Goal: Task Accomplishment & Management: Use online tool/utility

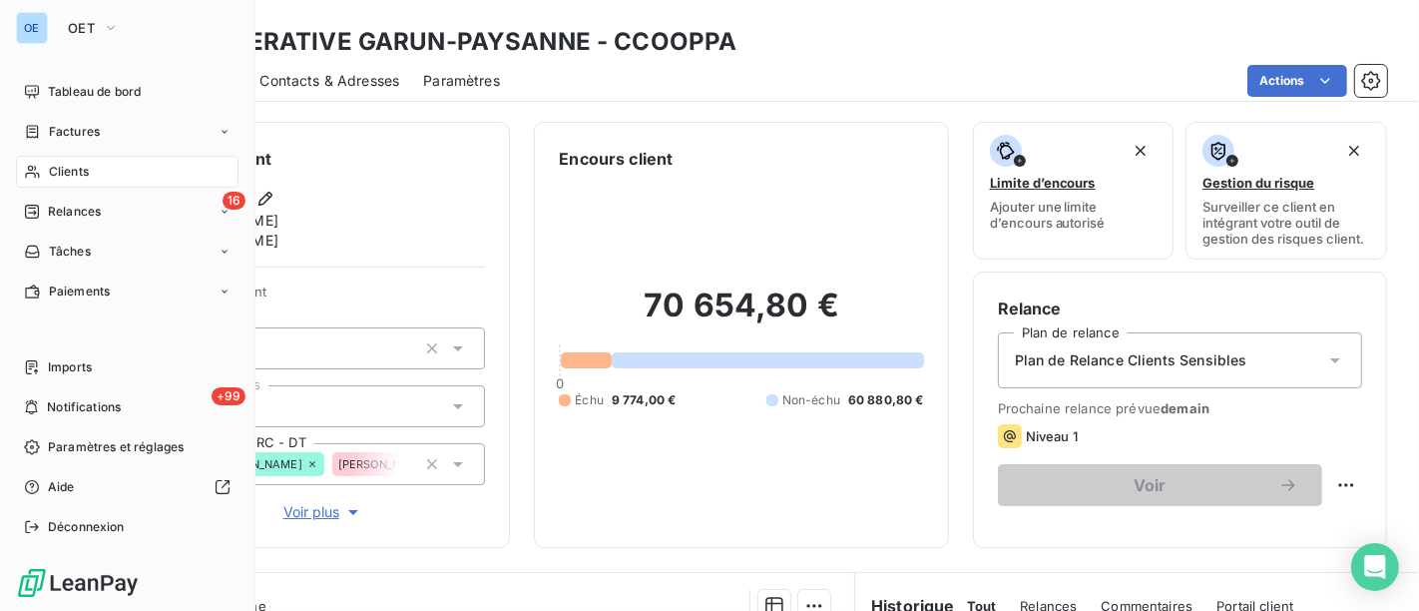
scroll to position [236, 0]
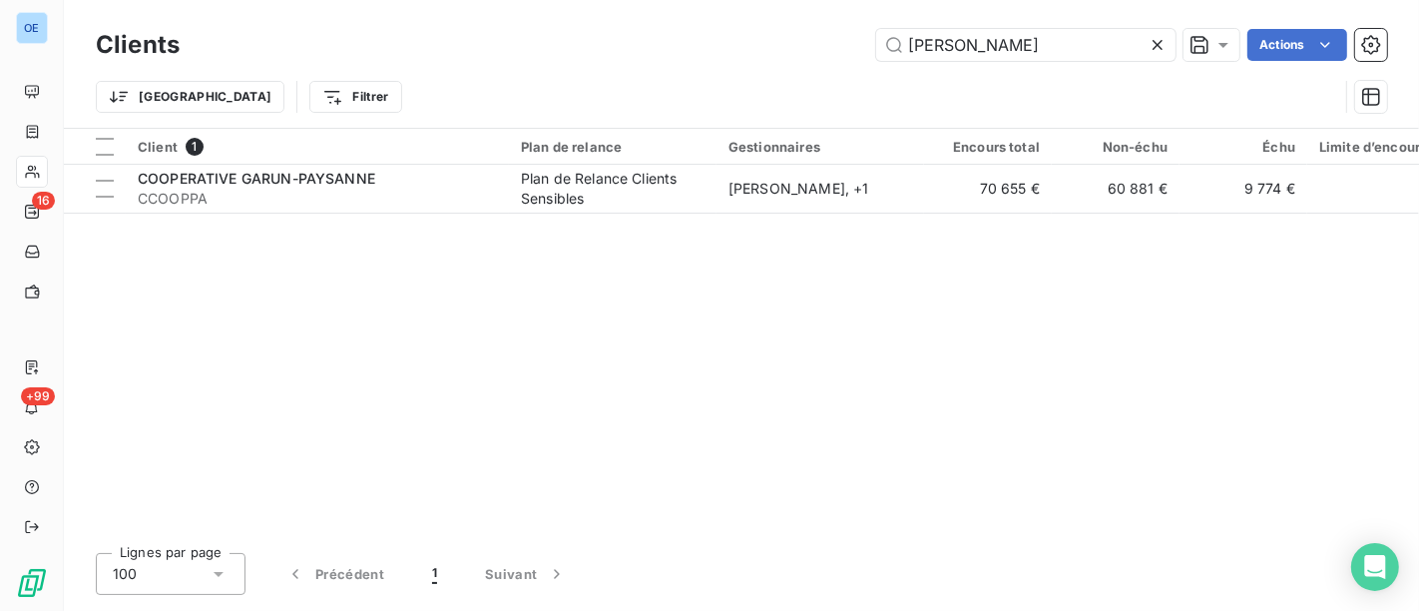
drag, startPoint x: 1079, startPoint y: 50, endPoint x: 689, endPoint y: 4, distance: 391.8
click at [709, 4] on div "Clients [PERSON_NAME] Actions Trier Filtrer" at bounding box center [741, 64] width 1355 height 128
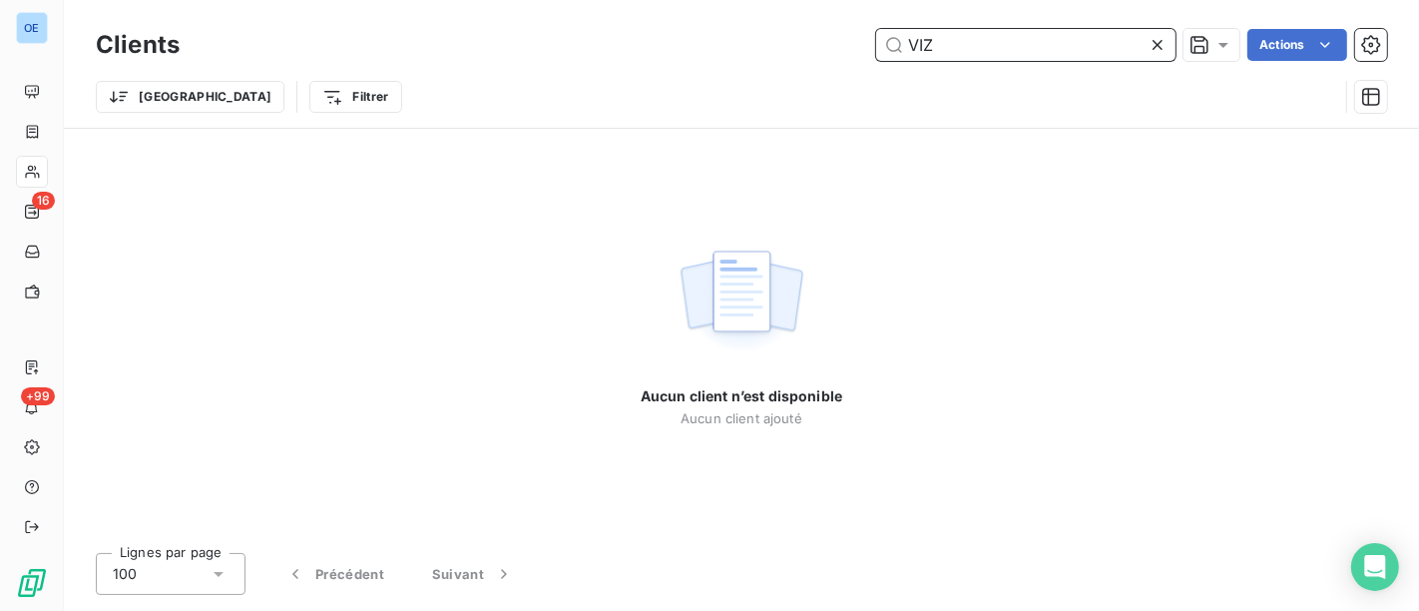
click at [975, 59] on input "VIZ" at bounding box center [1025, 45] width 299 height 32
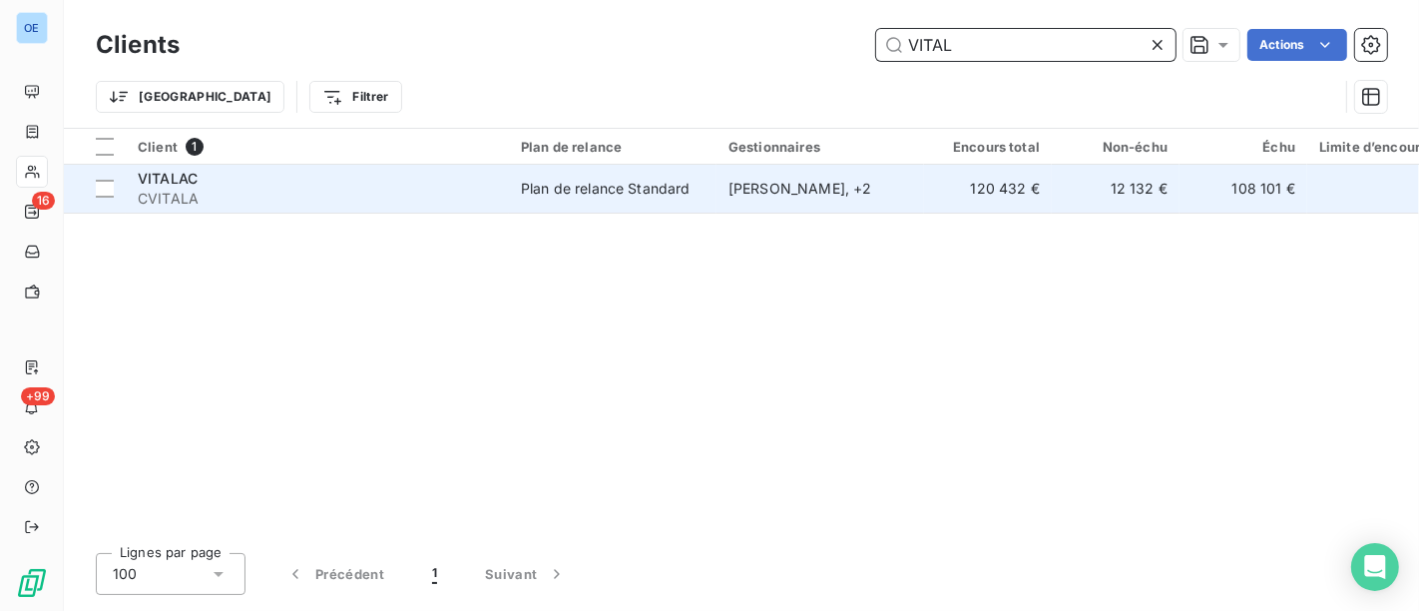
type input "VITAL"
click at [941, 196] on td "120 432 €" at bounding box center [988, 189] width 128 height 48
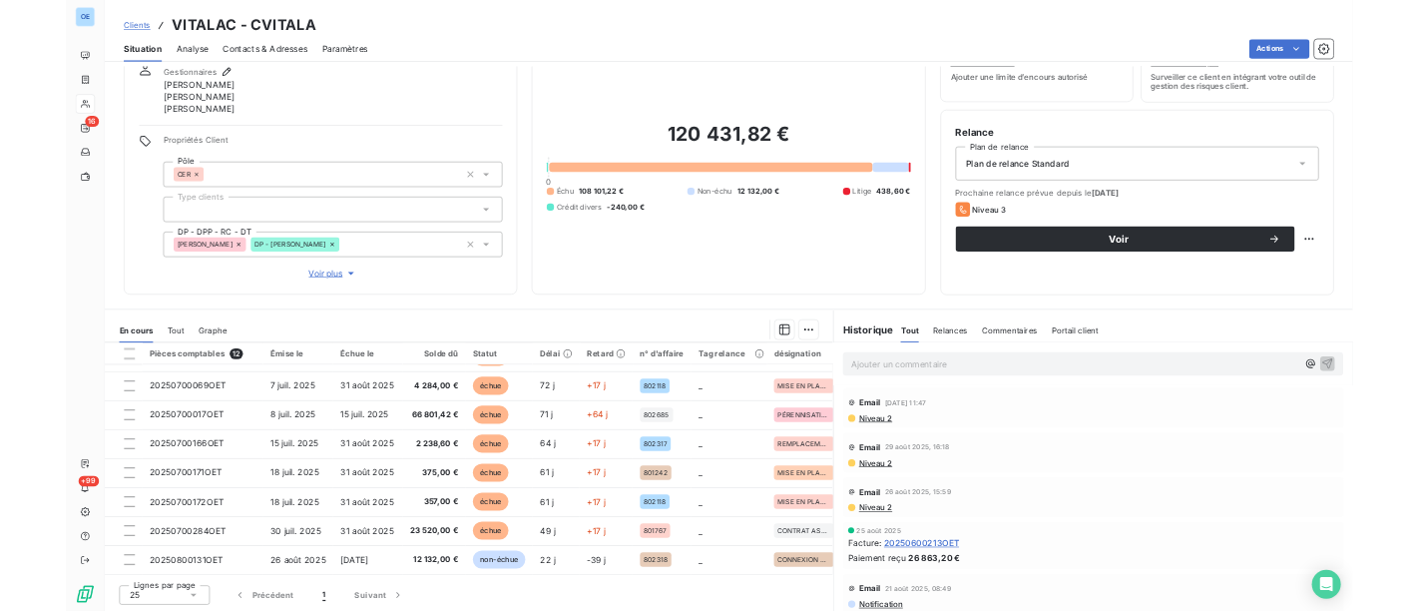
scroll to position [233, 0]
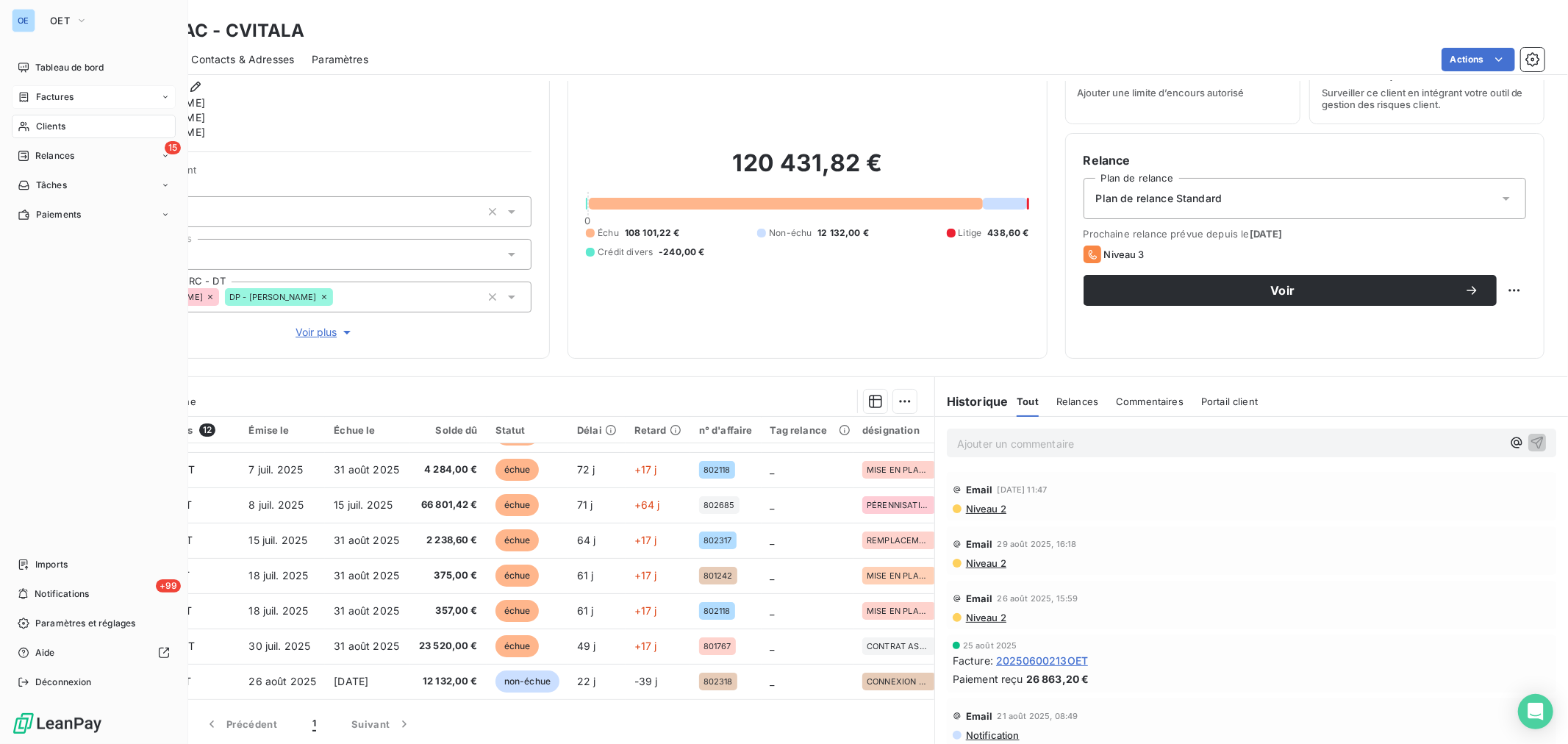
click at [60, 99] on span "Factures" at bounding box center [55, 97] width 38 height 13
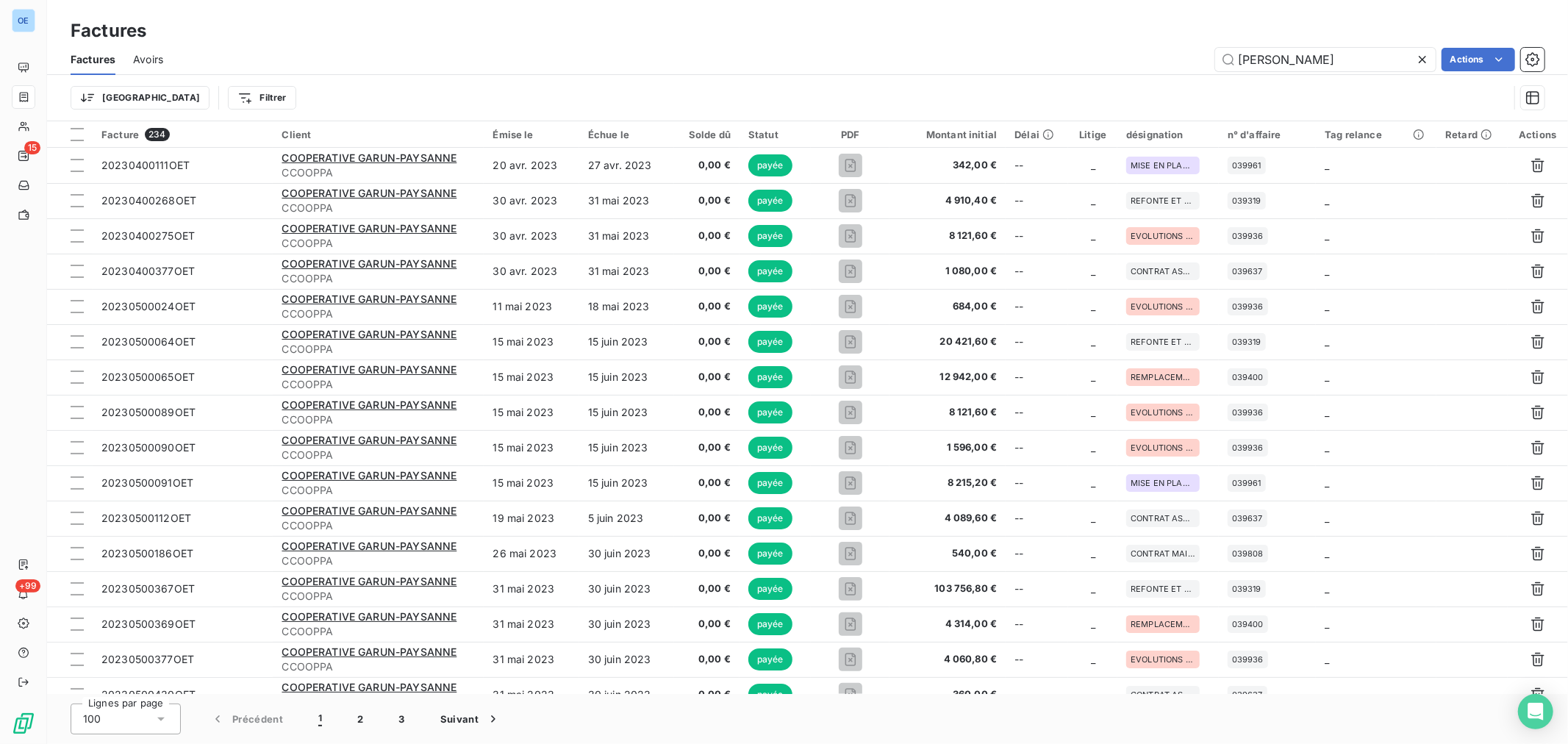
drag, startPoint x: 1303, startPoint y: 65, endPoint x: 1079, endPoint y: 50, distance: 224.5
click at [1045, 50] on div "[PERSON_NAME] Actions" at bounding box center [862, 60] width 1364 height 24
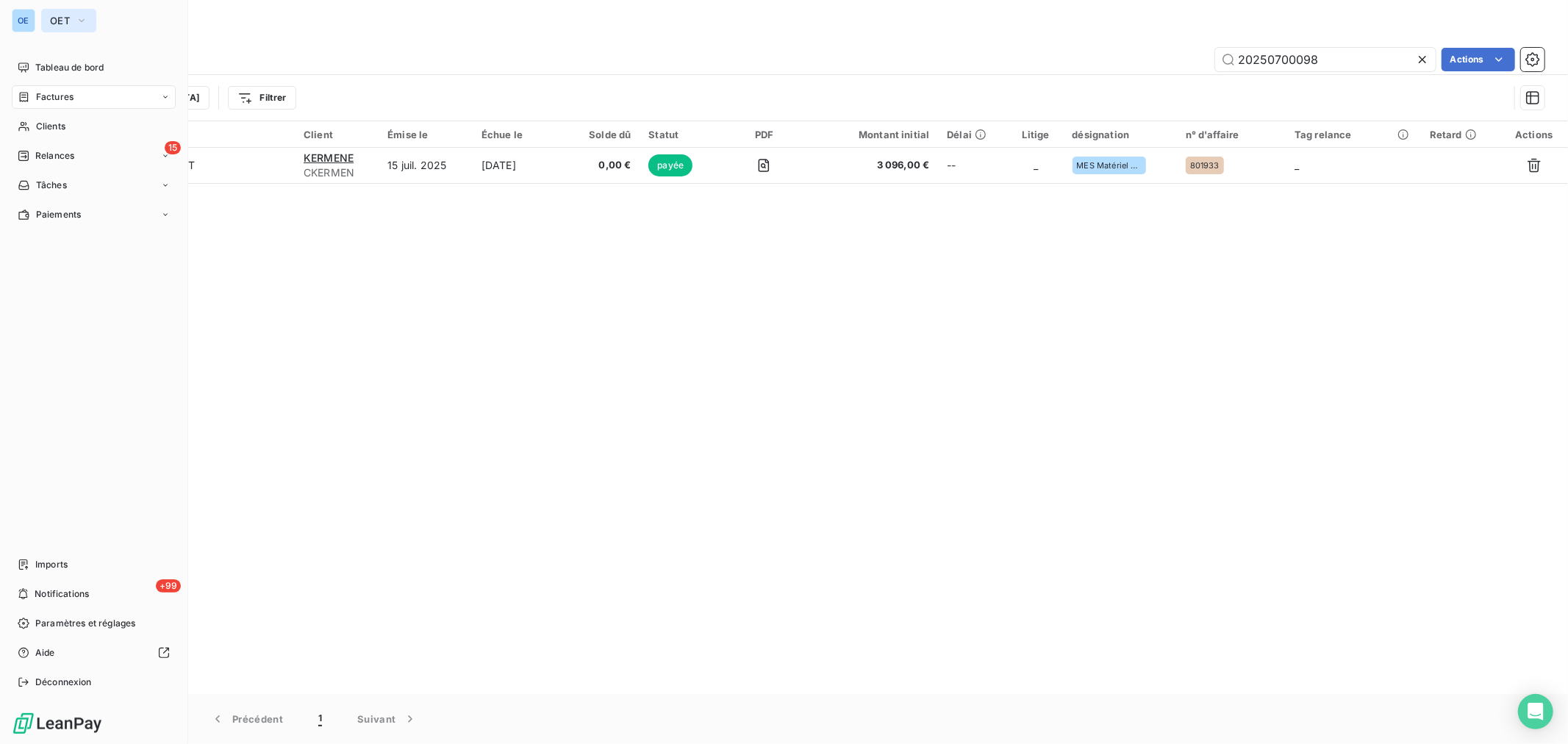
type input "20250700098"
click at [63, 19] on span "OET" at bounding box center [60, 21] width 20 height 12
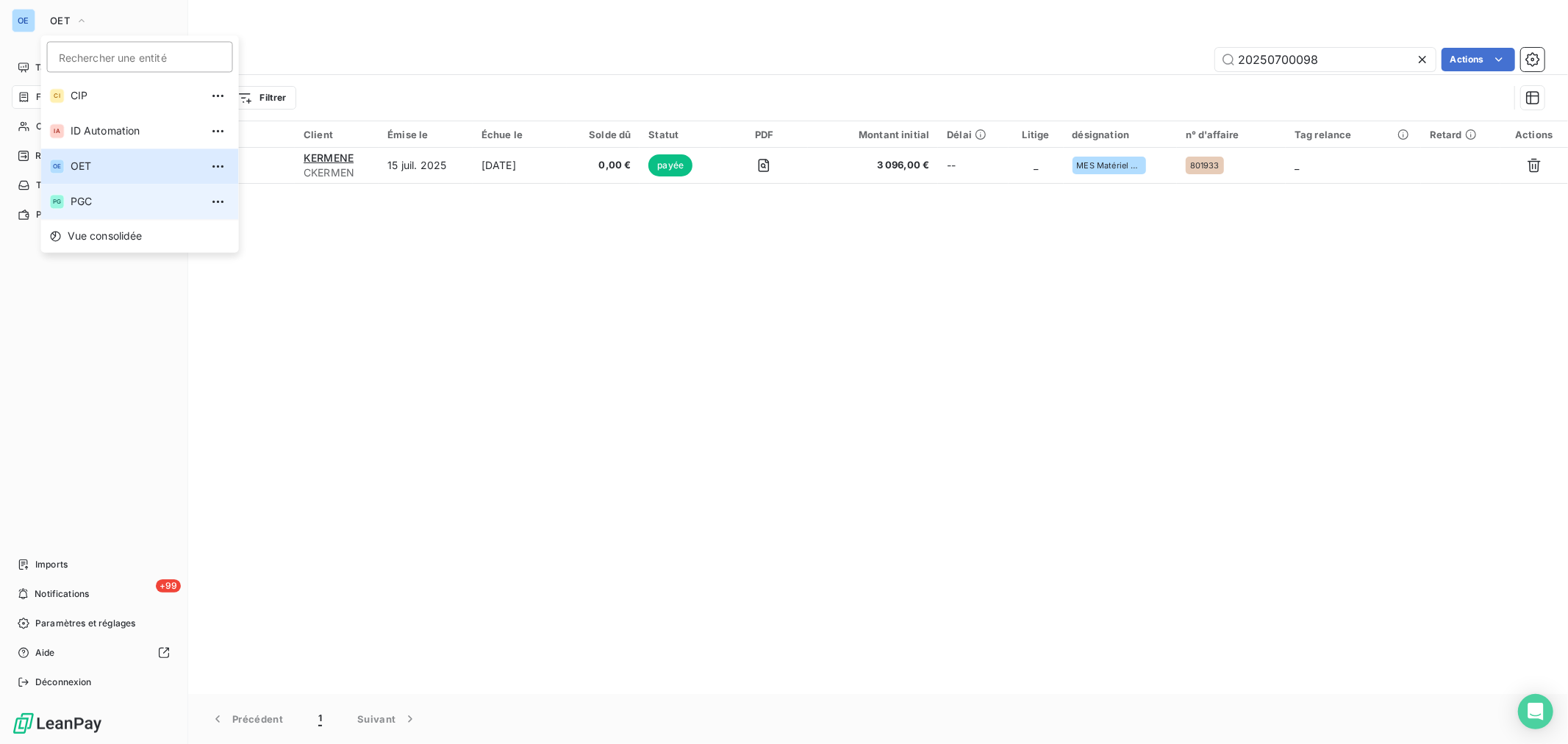
click at [100, 214] on li "PG PGC" at bounding box center [140, 201] width 197 height 35
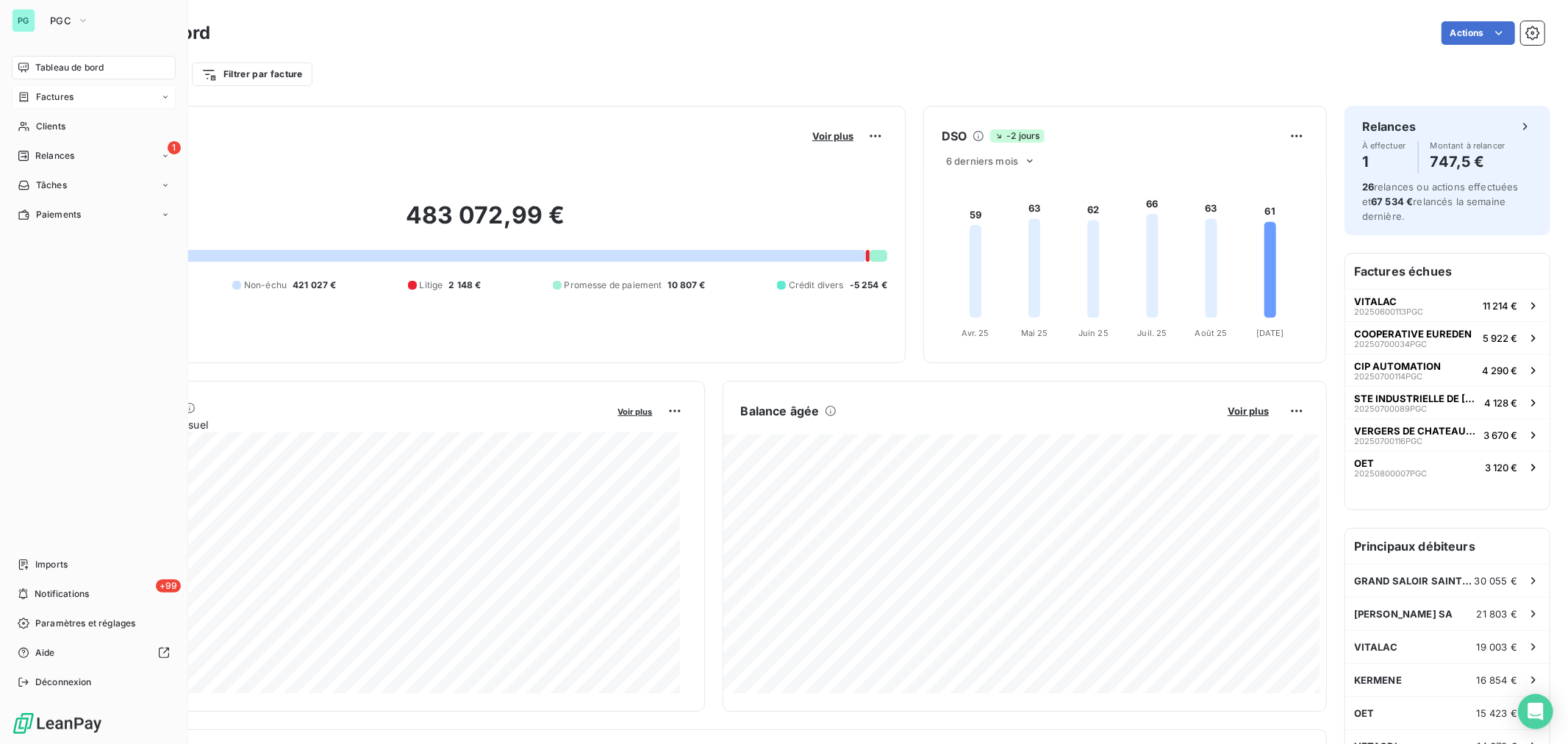
click at [84, 103] on div "Factures" at bounding box center [94, 97] width 164 height 24
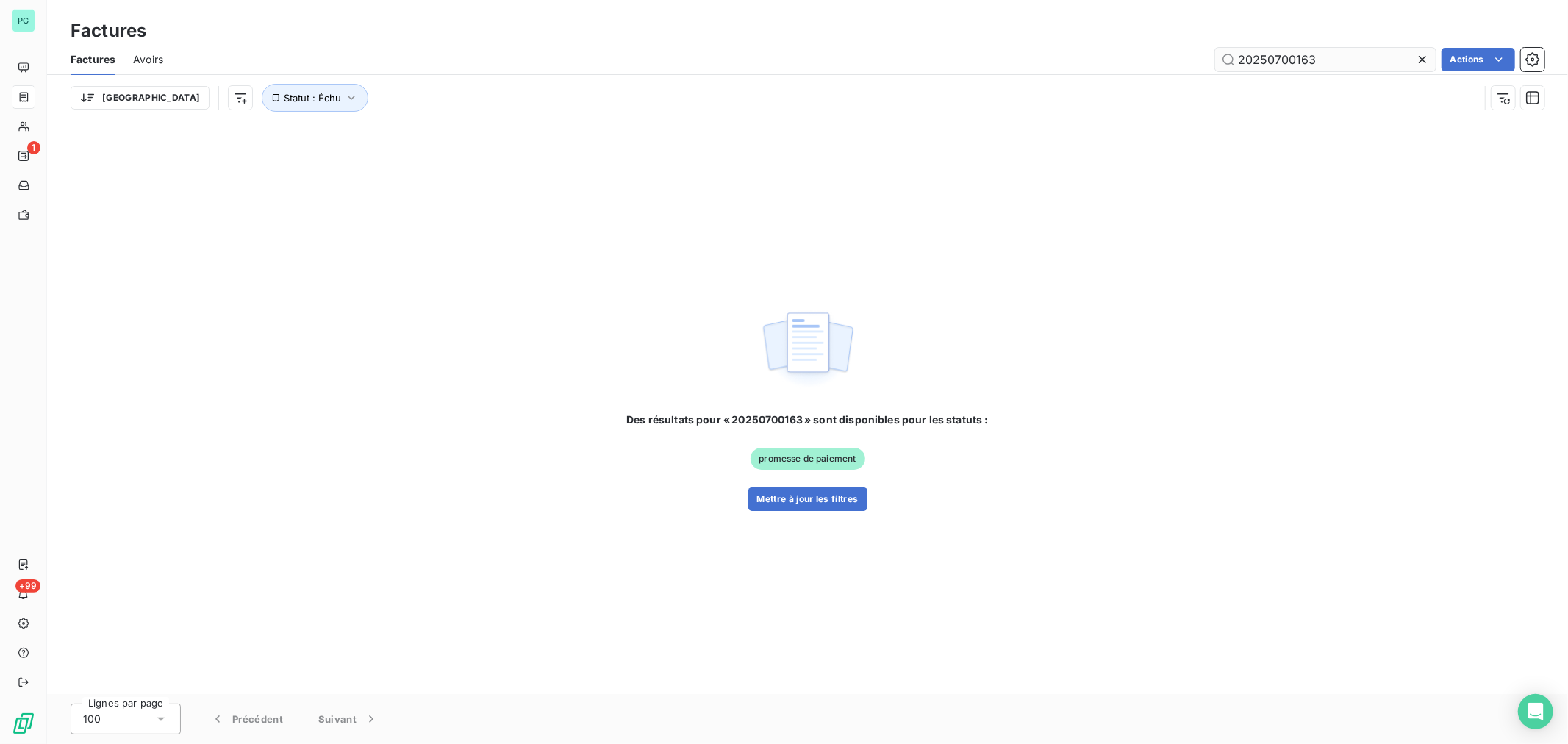
click at [1045, 63] on input "20250700163" at bounding box center [1325, 60] width 220 height 24
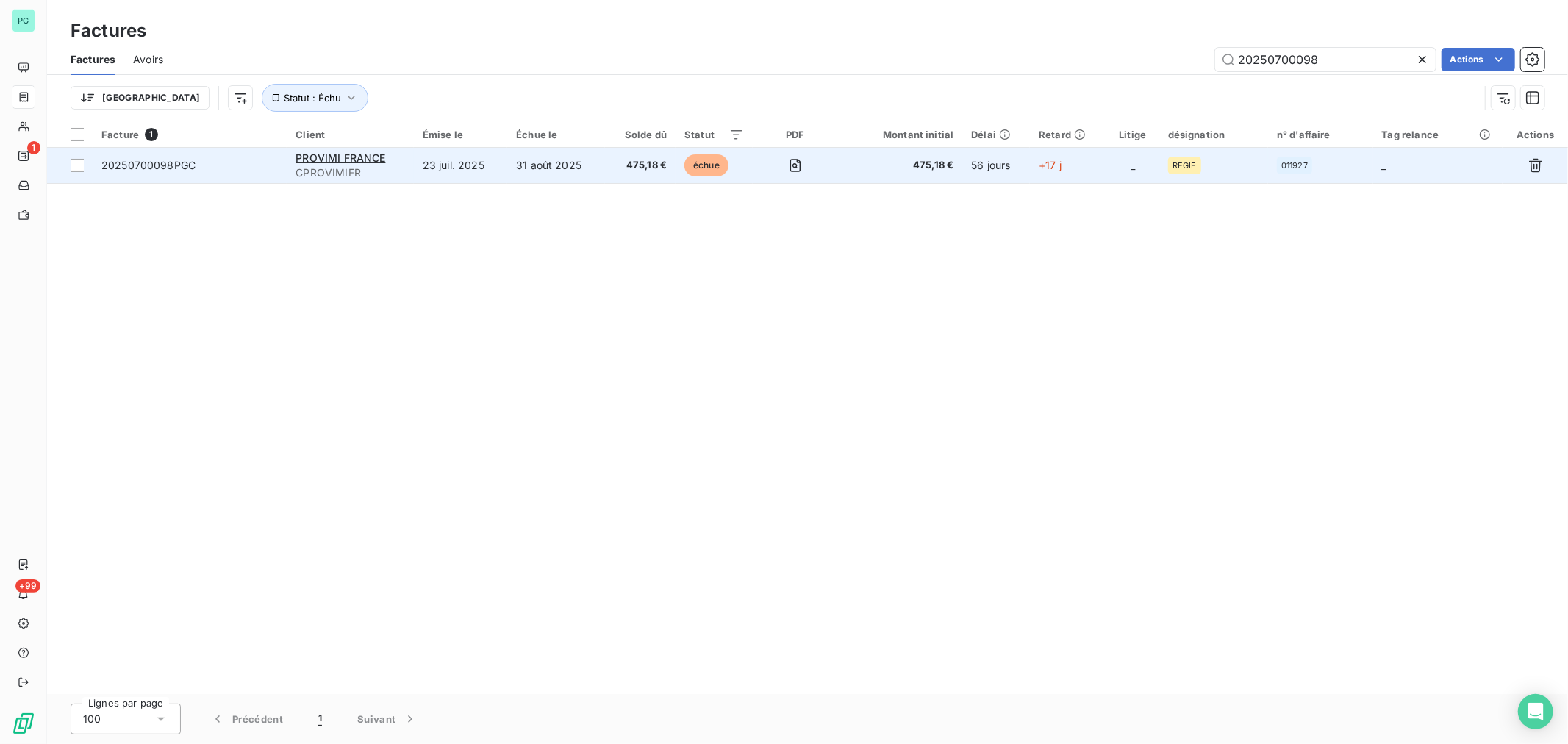
type input "20250700098"
click at [890, 171] on span "475,18 €" at bounding box center [900, 166] width 108 height 15
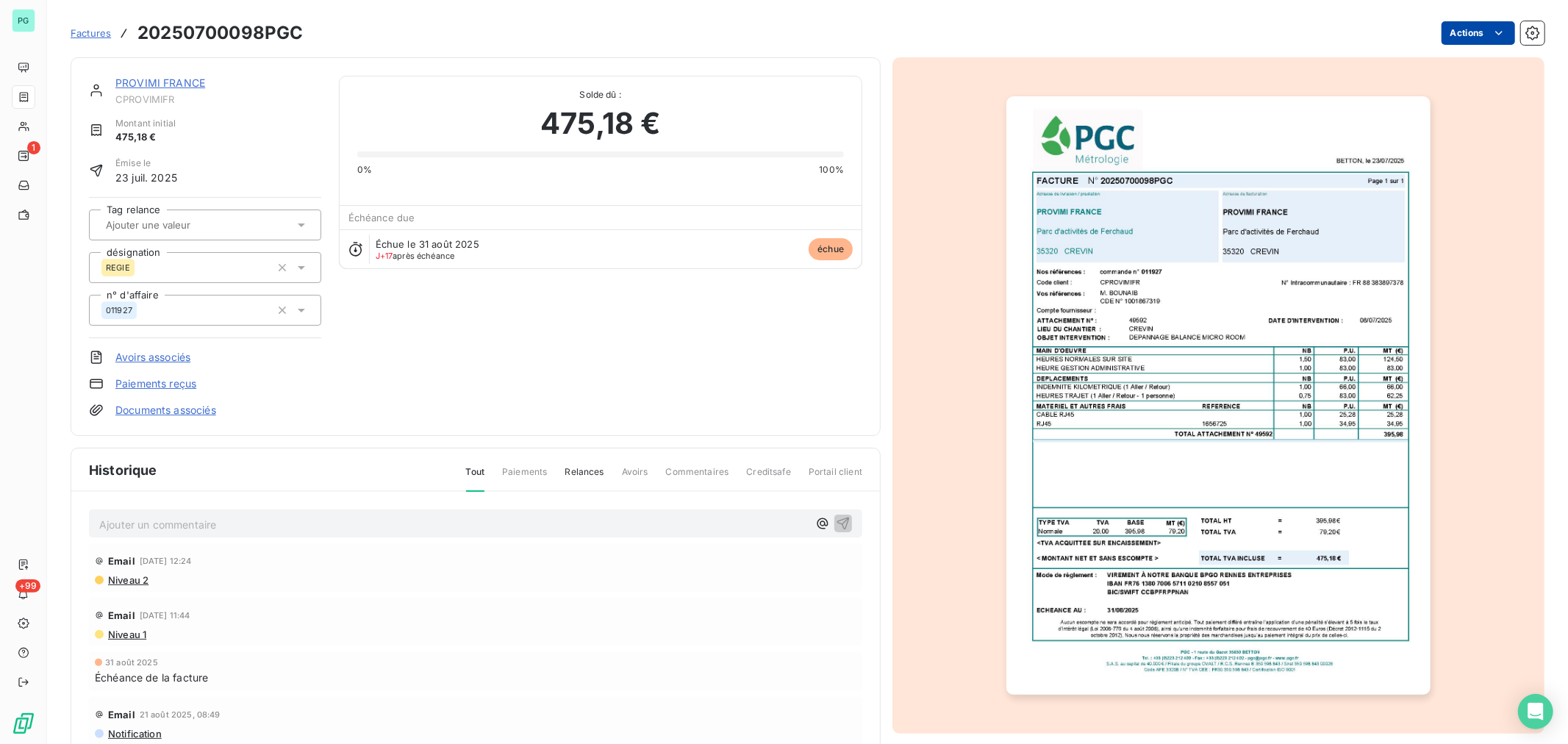
click at [1045, 38] on html "PG 1 +99 Factures 20250700098PGC Actions PROVIMI FRANCE CPROVIMIFR Montant init…" at bounding box center [784, 372] width 1568 height 744
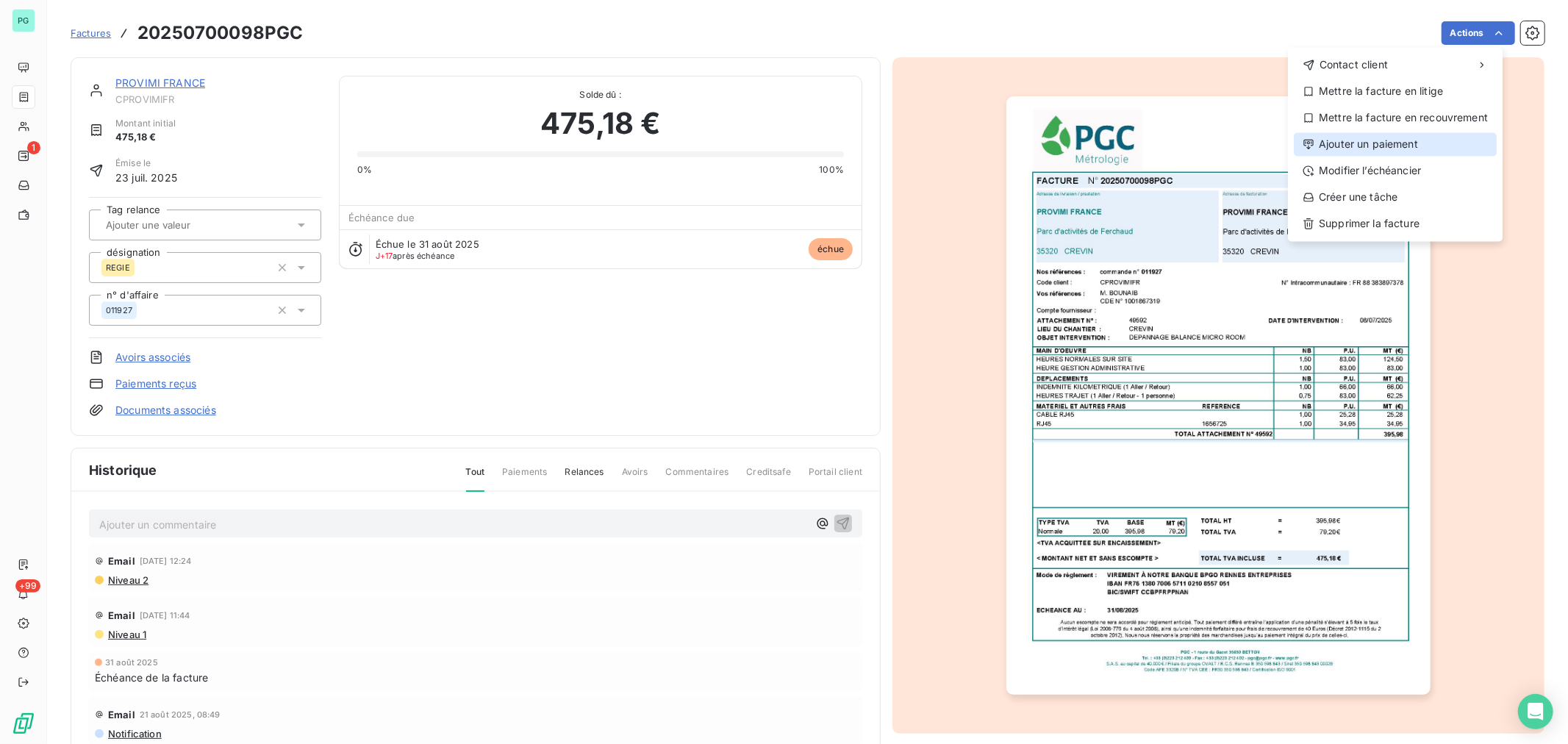
click at [1045, 142] on div "Ajouter un paiement" at bounding box center [1395, 144] width 203 height 24
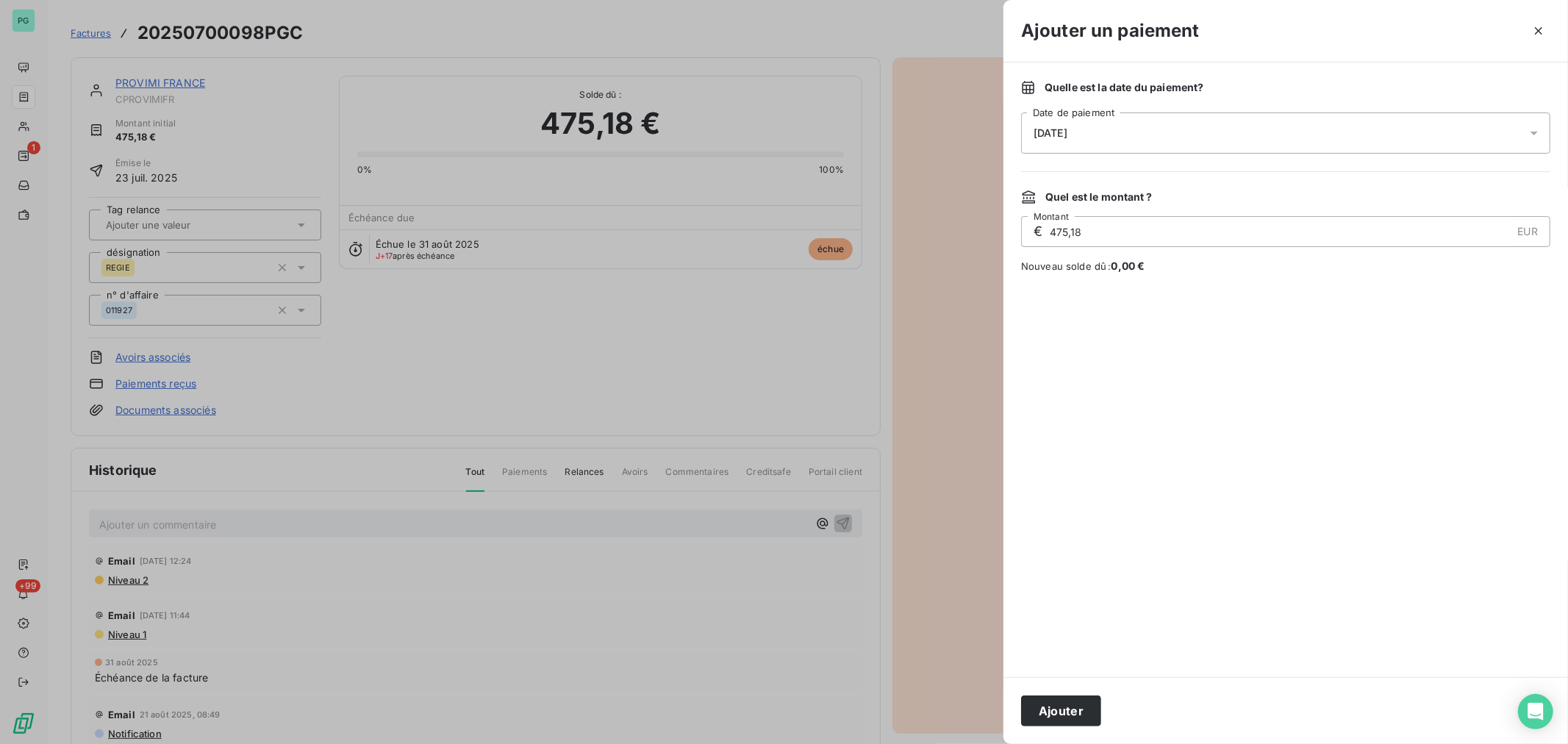
click at [1045, 140] on div "[DATE]" at bounding box center [1286, 133] width 529 height 41
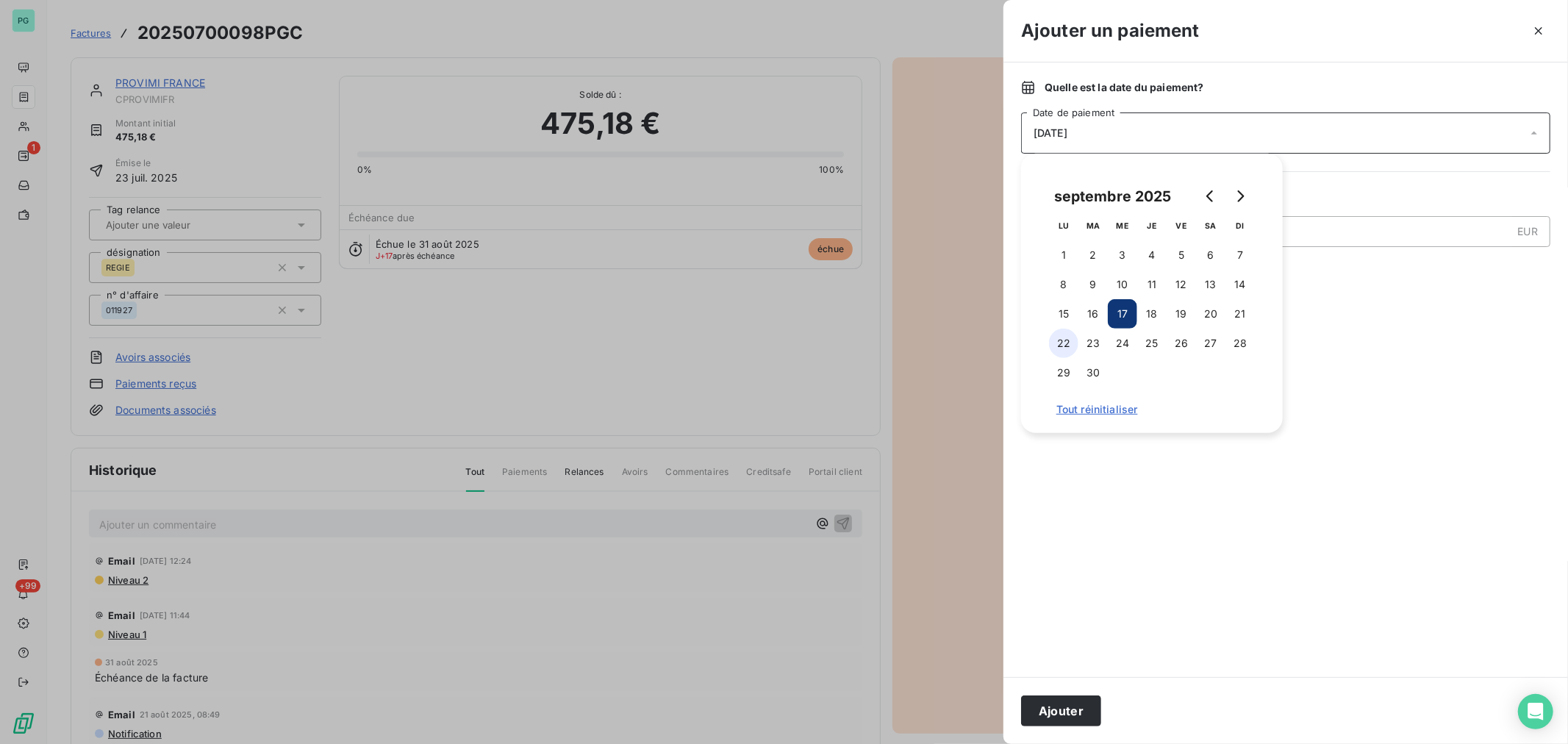
click at [1045, 338] on button "22" at bounding box center [1064, 343] width 29 height 29
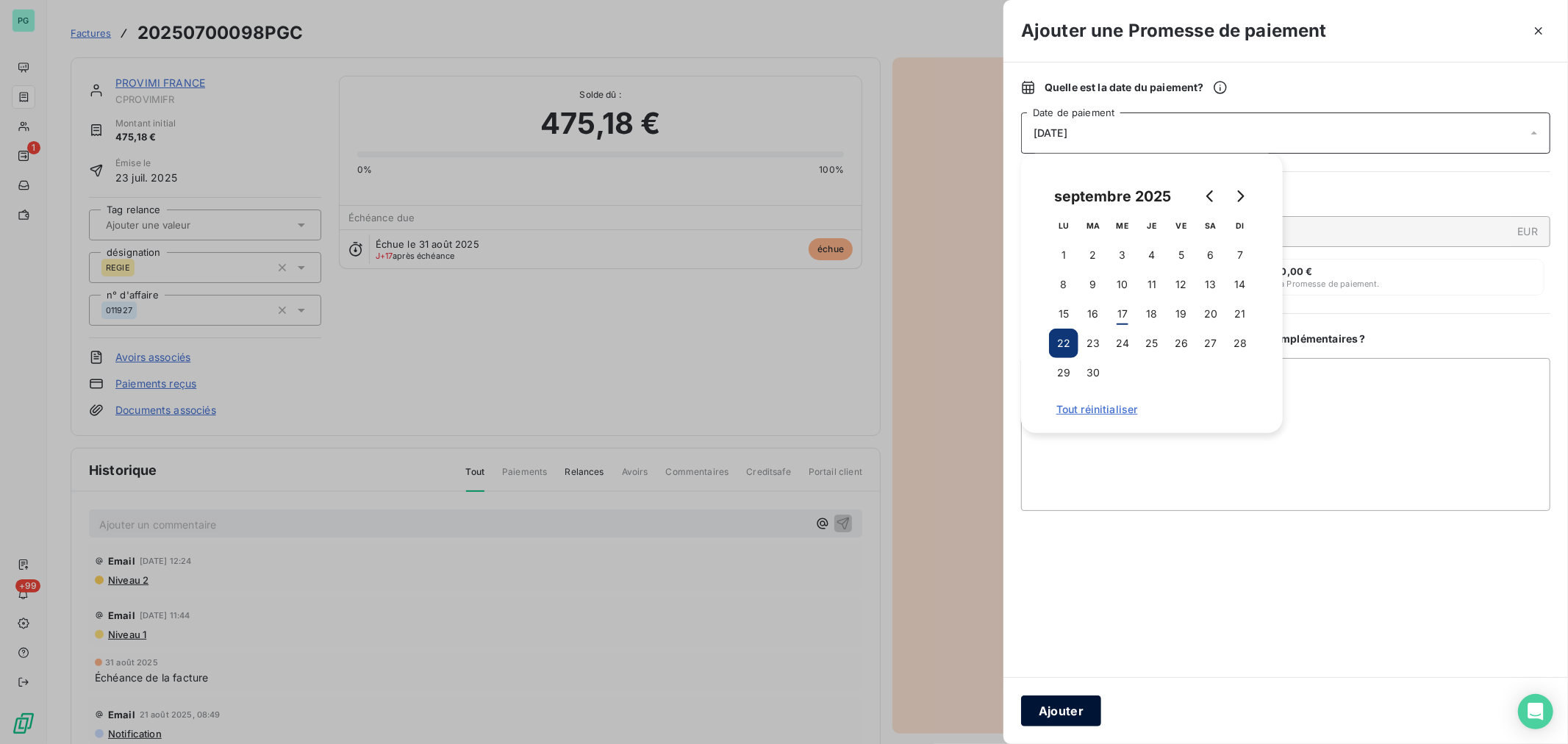
click at [1045, 449] on button "Ajouter" at bounding box center [1061, 711] width 80 height 31
